Goal: Task Accomplishment & Management: Manage account settings

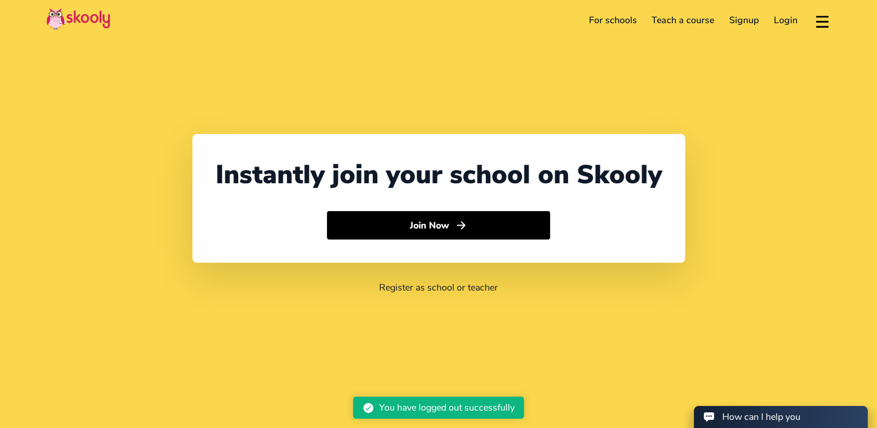
select select "64"
select select "[GEOGRAPHIC_DATA]"
select select "Pacific/[GEOGRAPHIC_DATA]"
click at [782, 21] on link "Login" at bounding box center [785, 20] width 39 height 19
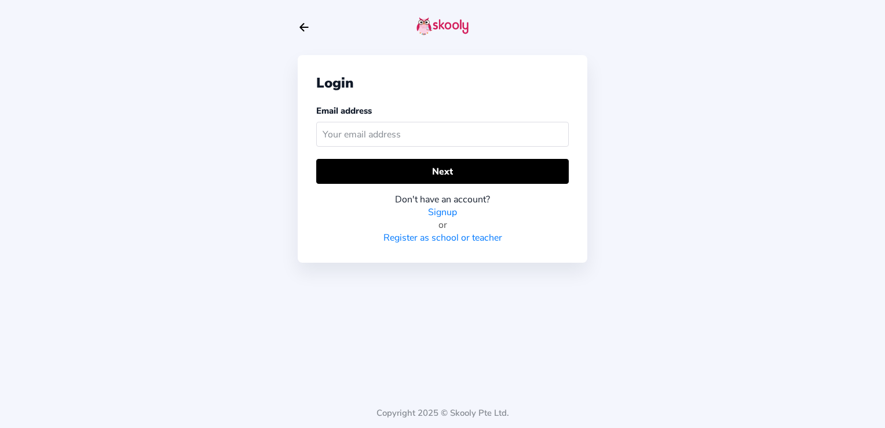
click at [498, 130] on input "text" at bounding box center [442, 134] width 253 height 25
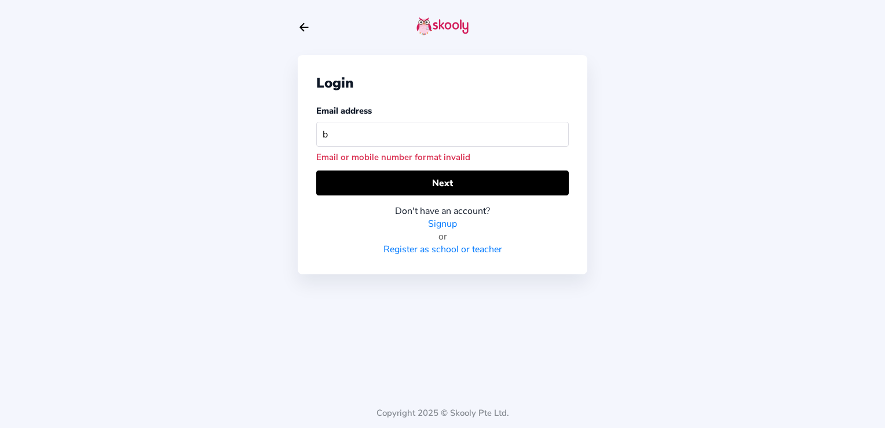
type input "[PERSON_NAME][EMAIL_ADDRESS][PERSON_NAME][DOMAIN_NAME]"
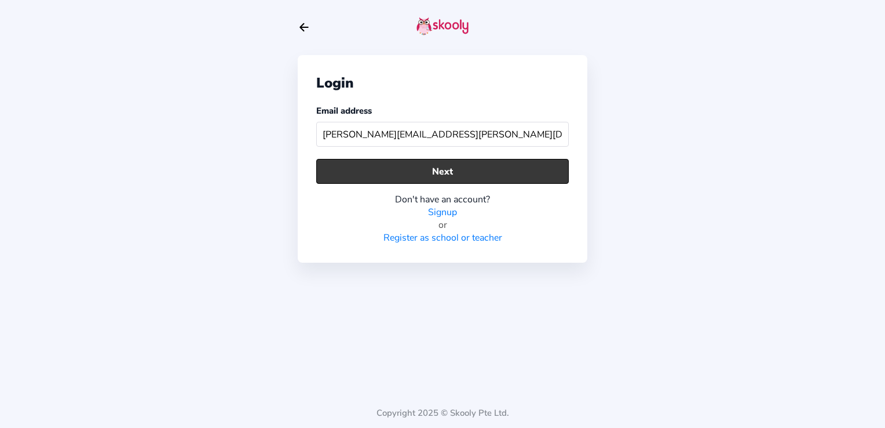
click at [462, 174] on button "Next" at bounding box center [442, 171] width 253 height 25
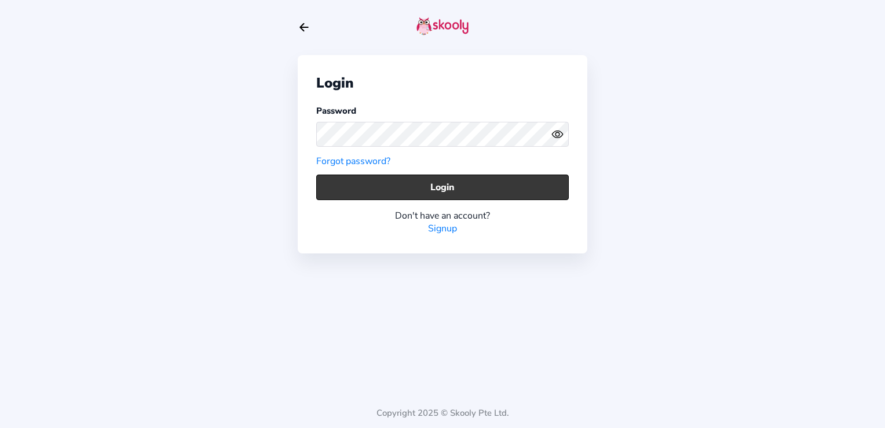
click at [457, 187] on button "Login" at bounding box center [442, 186] width 253 height 25
